Goal: Find specific page/section: Find specific page/section

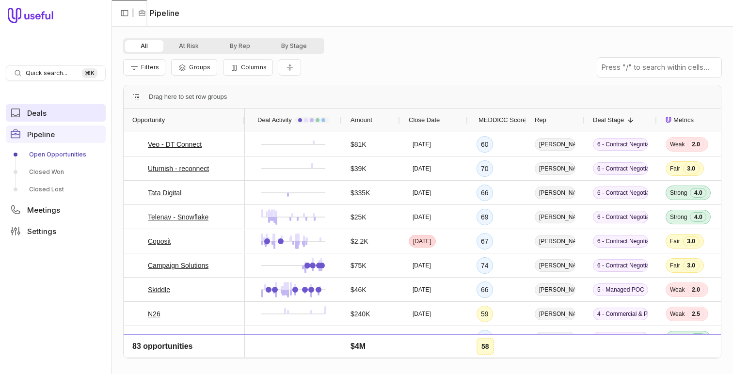
click at [66, 108] on link "Deals" at bounding box center [56, 112] width 100 height 17
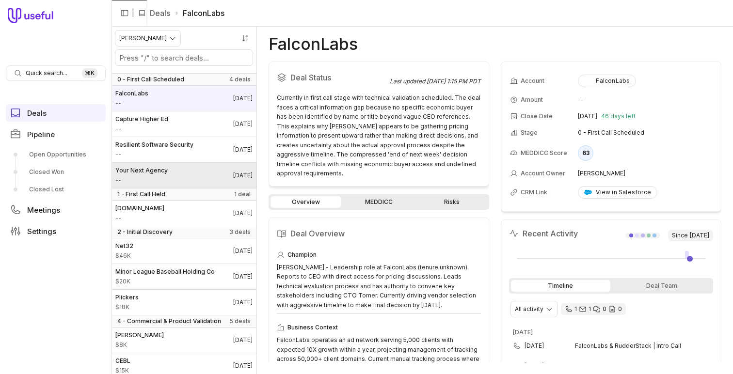
click at [198, 181] on link "Your Next Agency -- [DATE]" at bounding box center [184, 175] width 145 height 25
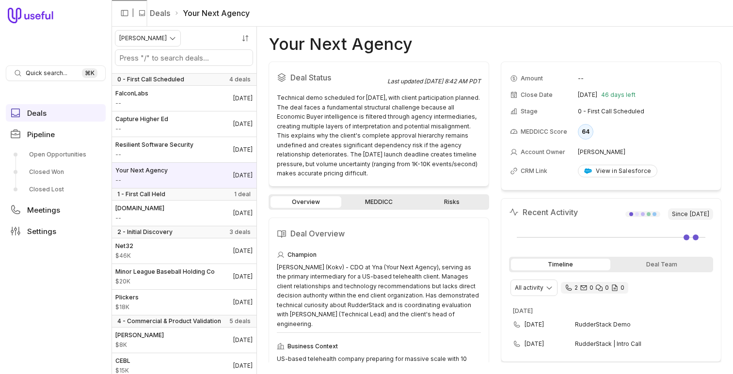
click at [387, 202] on link "MEDDICC" at bounding box center [378, 202] width 71 height 12
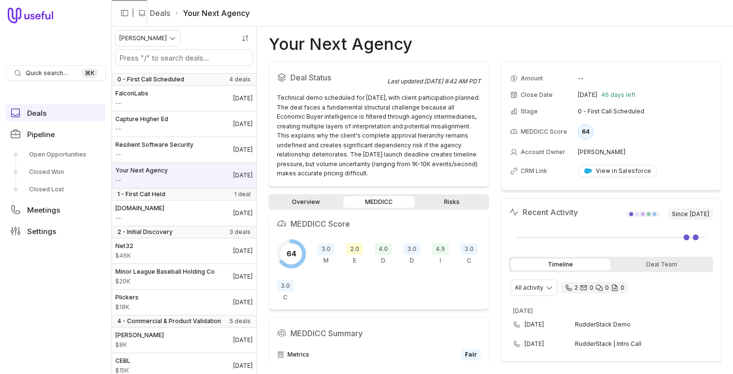
scroll to position [13, 0]
click at [438, 246] on span "4.5" at bounding box center [440, 246] width 17 height 12
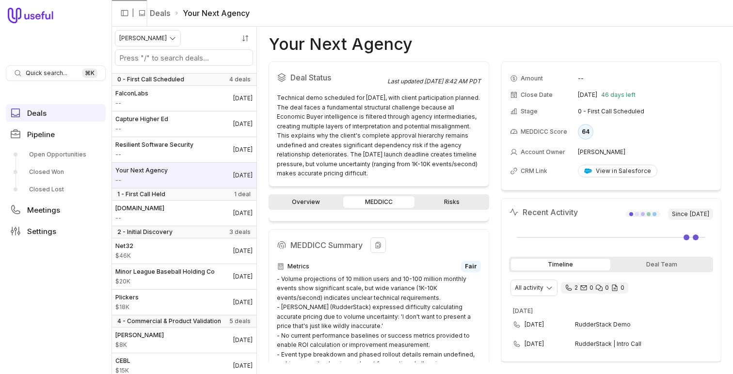
scroll to position [0, 0]
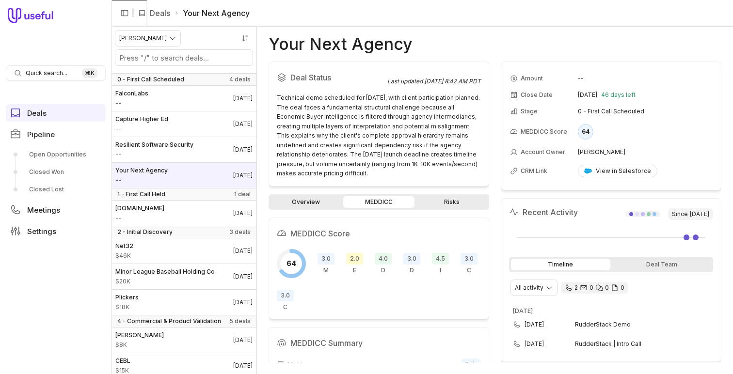
click at [352, 265] on div "2.0 E" at bounding box center [354, 263] width 17 height 21
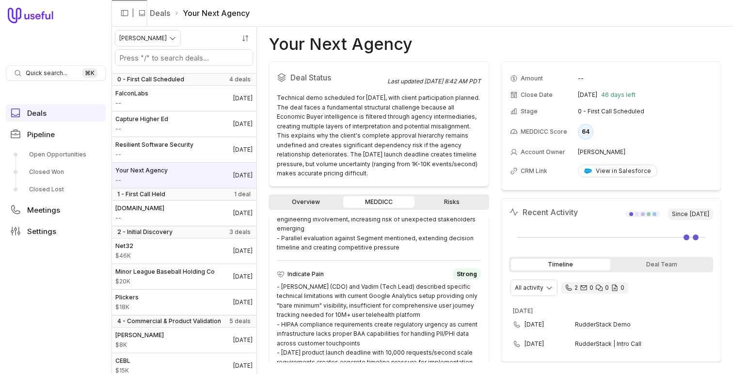
scroll to position [951, 0]
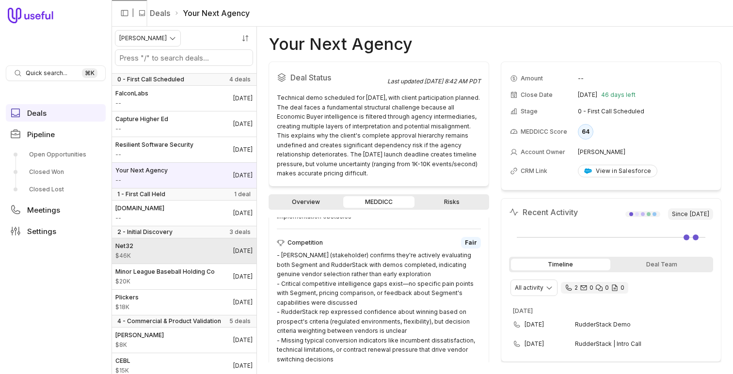
click at [202, 245] on link "Net32 $46K [DATE]" at bounding box center [184, 251] width 145 height 25
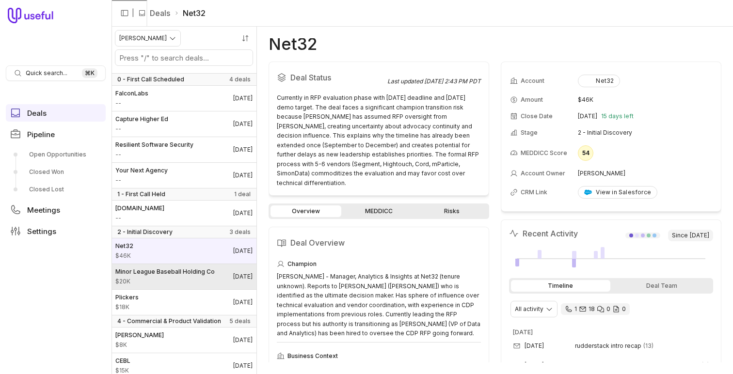
click at [213, 279] on link "Minor League Baseball Holding Co $20K [DATE]" at bounding box center [184, 276] width 145 height 25
